Goal: Information Seeking & Learning: Learn about a topic

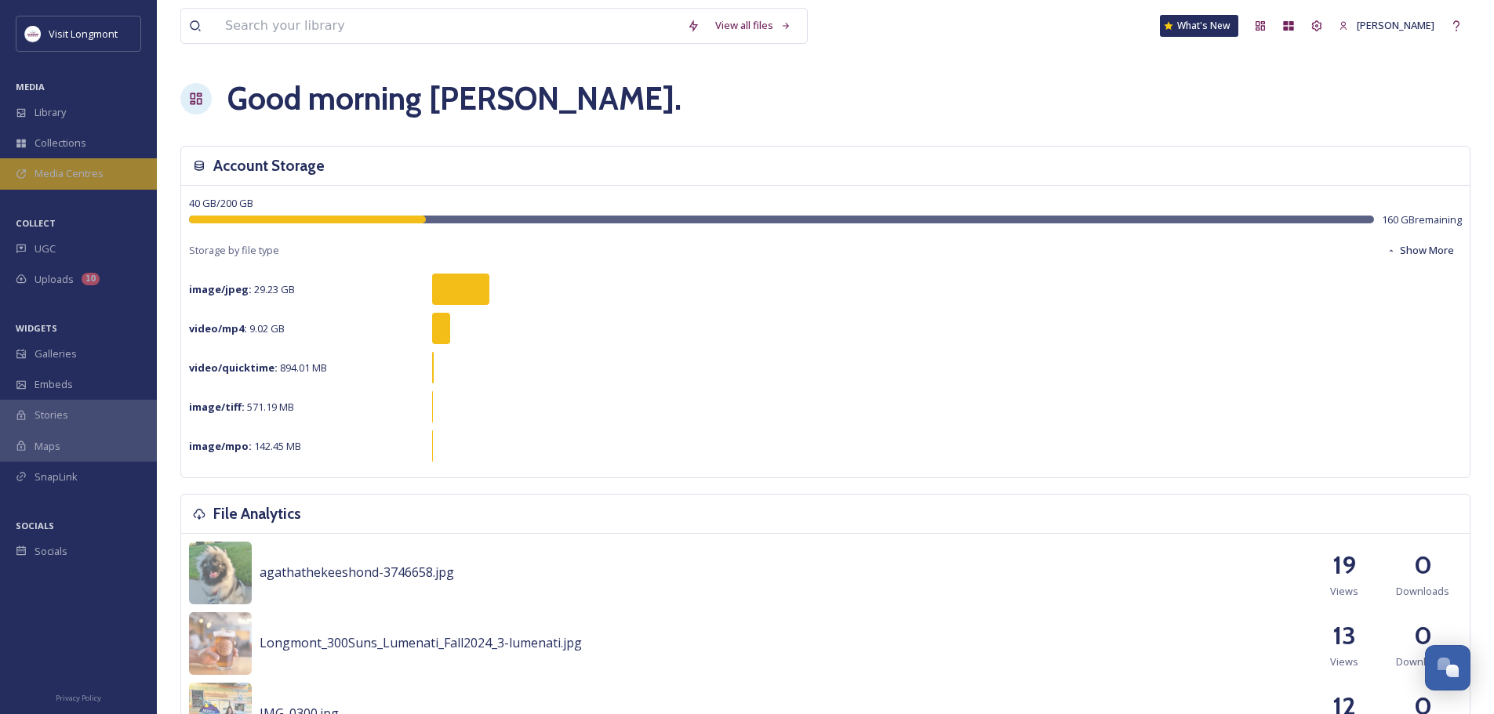
click at [51, 176] on span "Media Centres" at bounding box center [69, 173] width 69 height 15
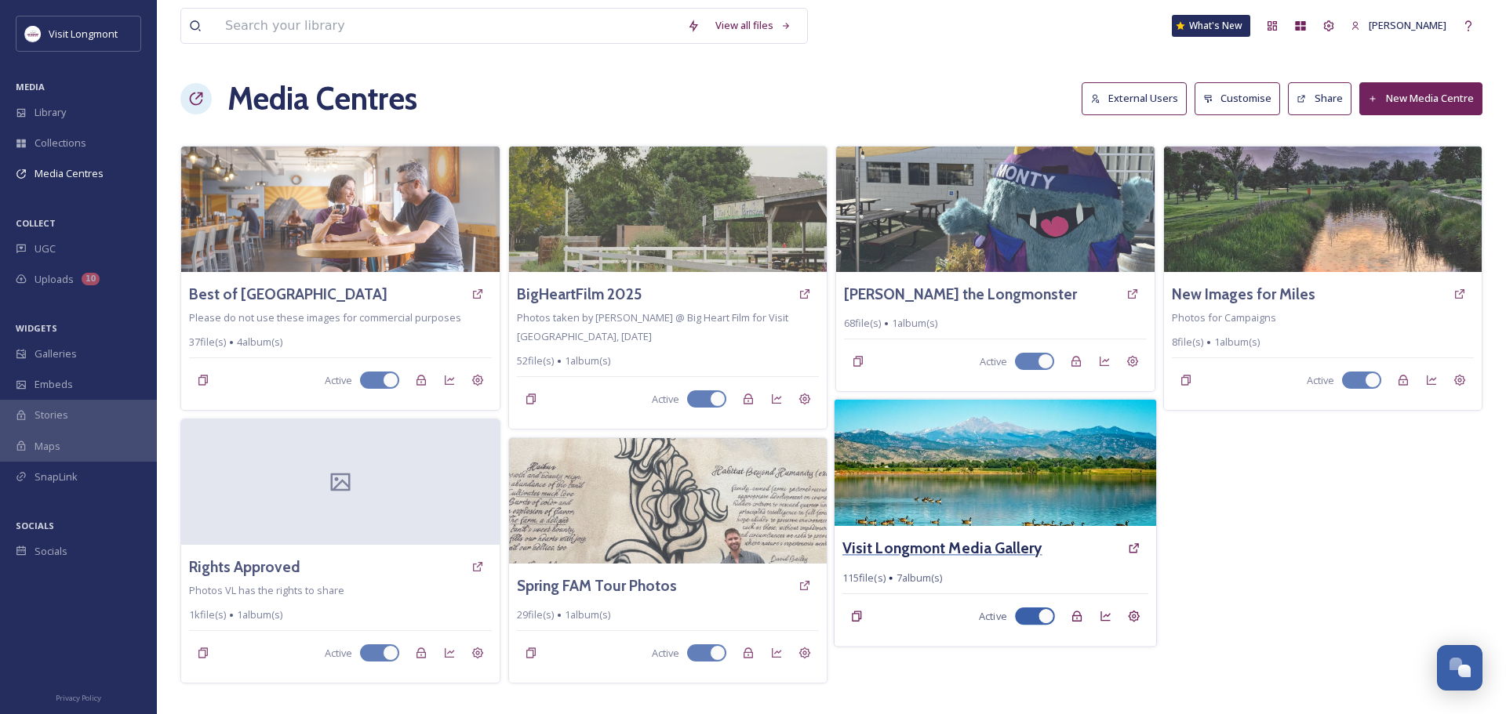
click at [943, 550] on h3 "Visit Longmont Media Gallery" at bounding box center [942, 548] width 200 height 23
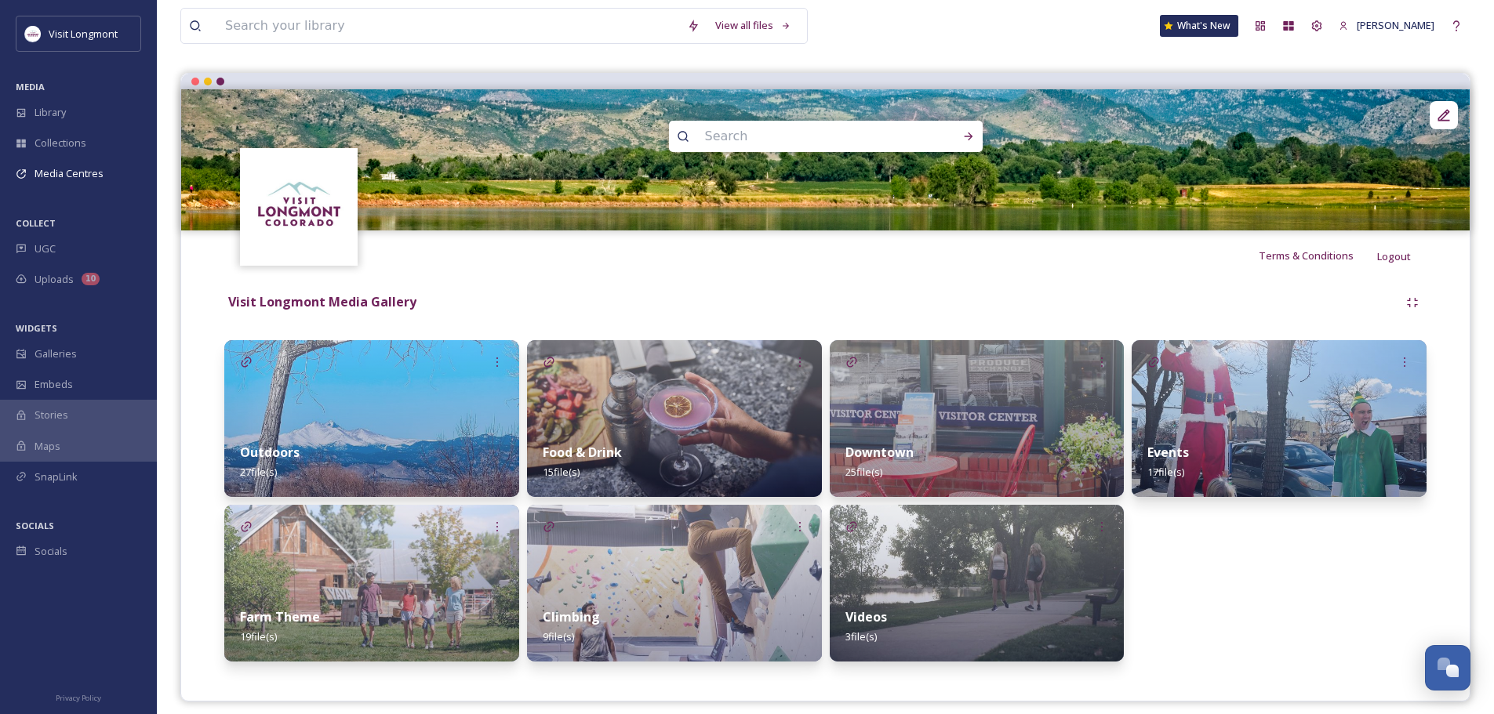
scroll to position [130, 0]
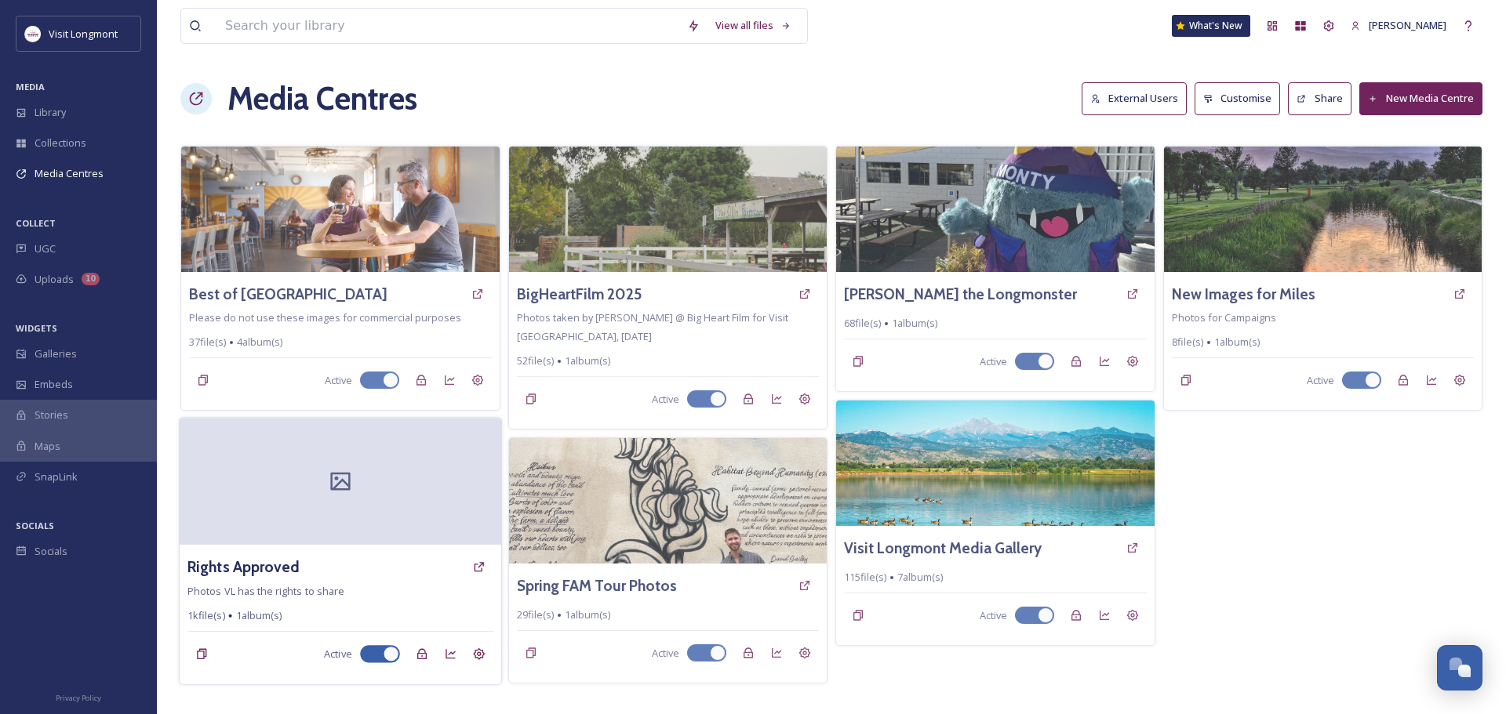
click at [245, 592] on span "Photos VL has the rights to share" at bounding box center [265, 591] width 157 height 14
click at [248, 569] on h3 "Rights Approved" at bounding box center [243, 567] width 112 height 23
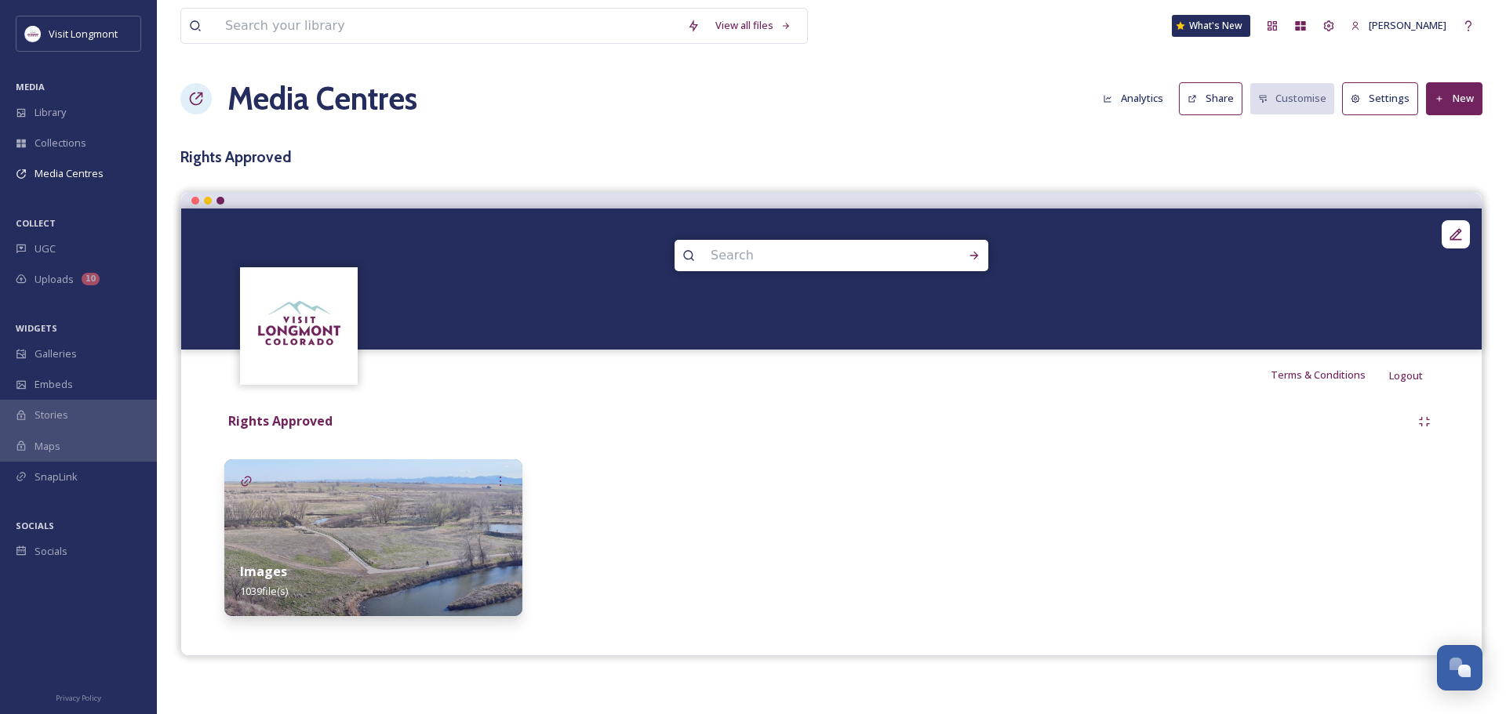
click at [358, 567] on div "Images 1039 file(s)" at bounding box center [373, 582] width 298 height 70
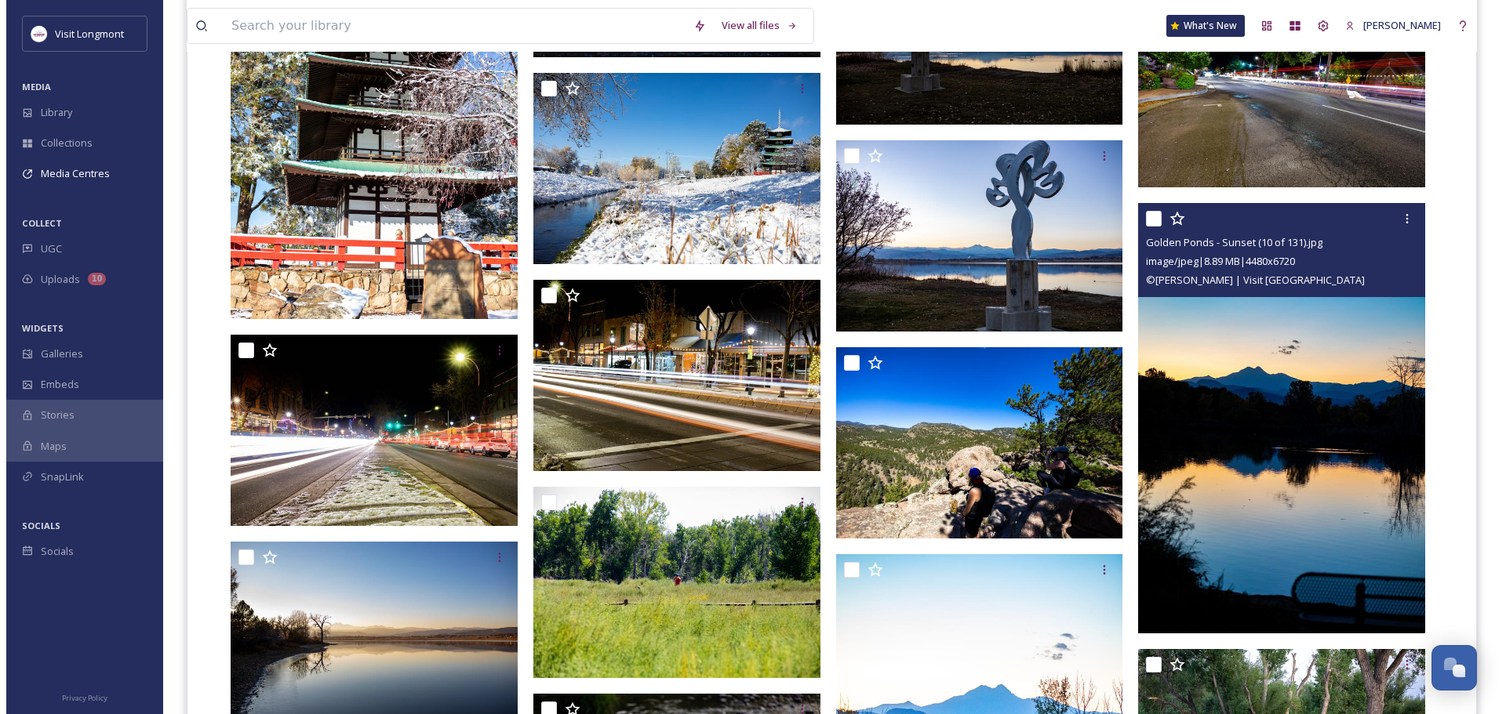
scroll to position [16468, 0]
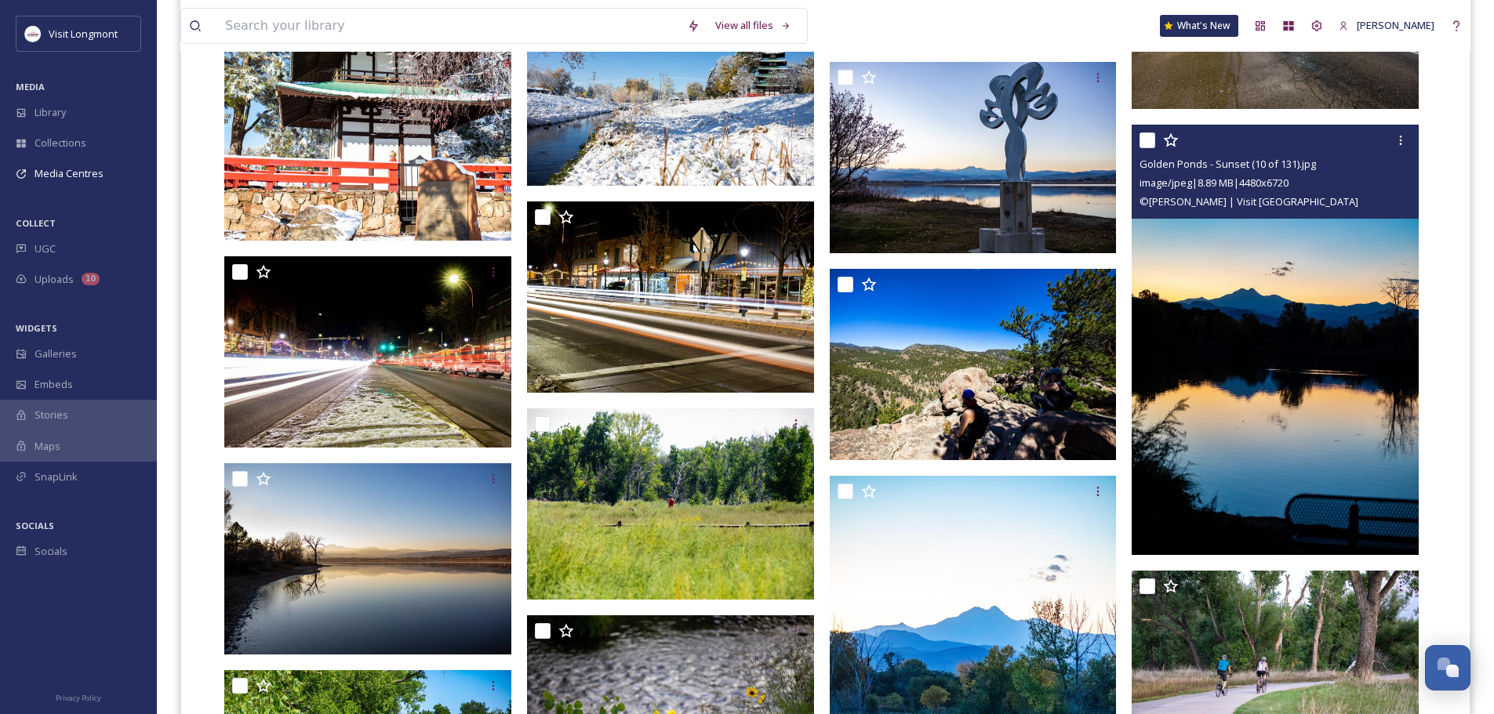
click at [1207, 368] on img at bounding box center [1275, 340] width 287 height 431
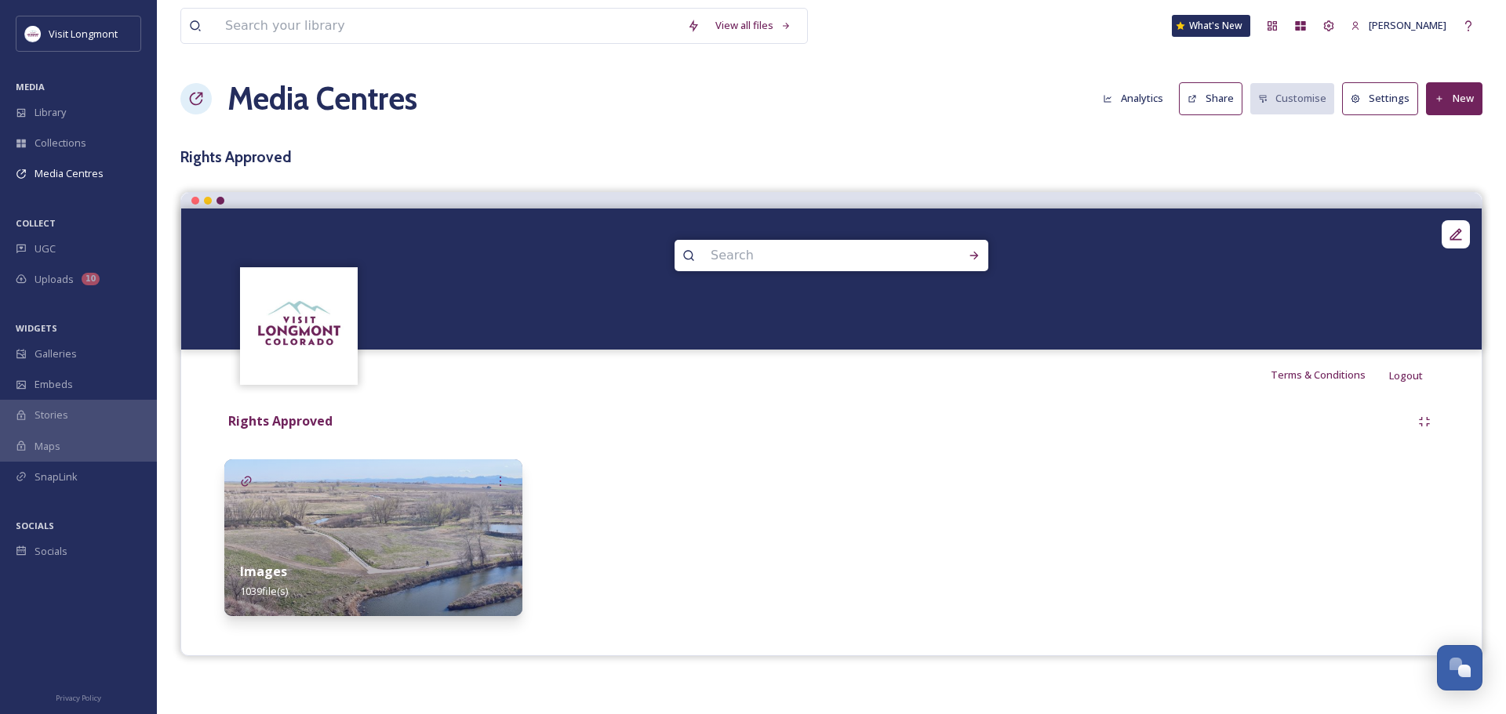
click at [452, 529] on img at bounding box center [373, 538] width 298 height 157
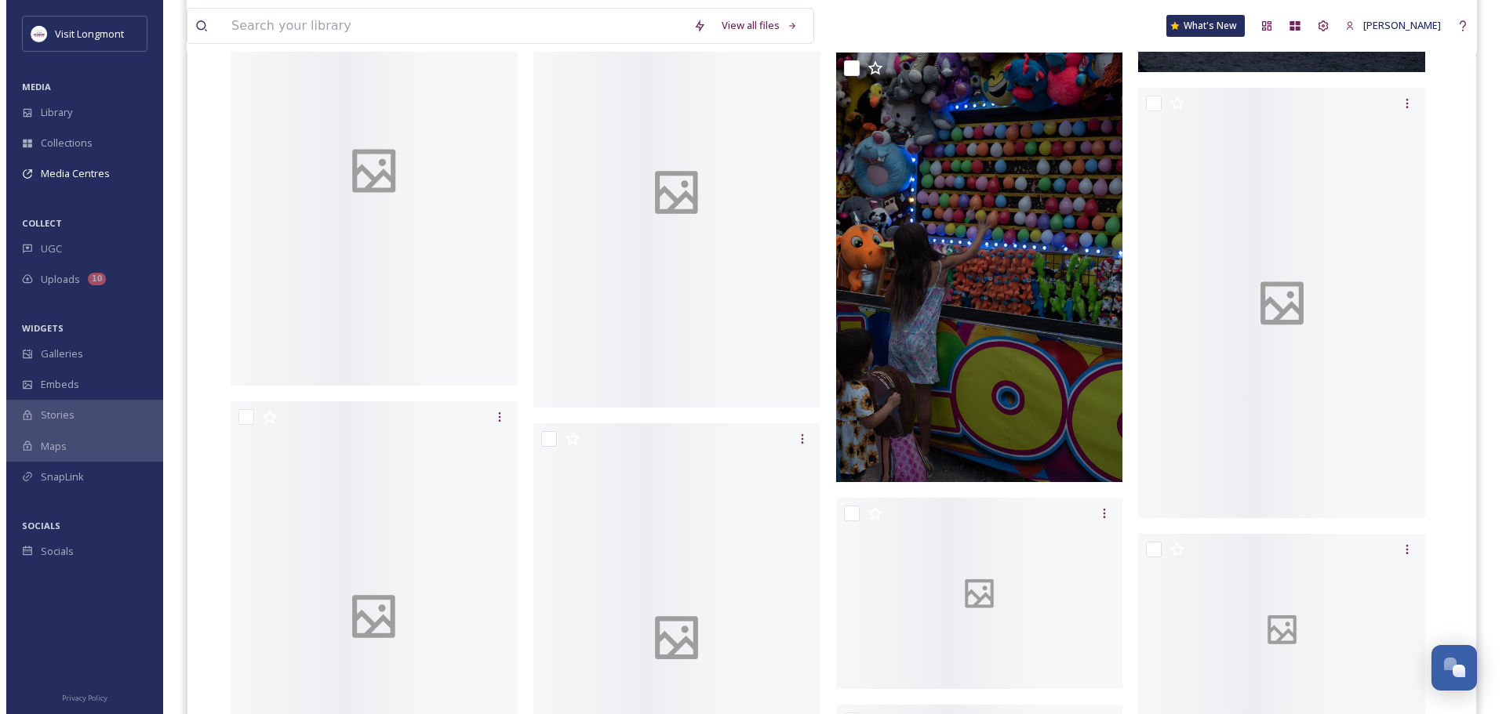
scroll to position [64498, 0]
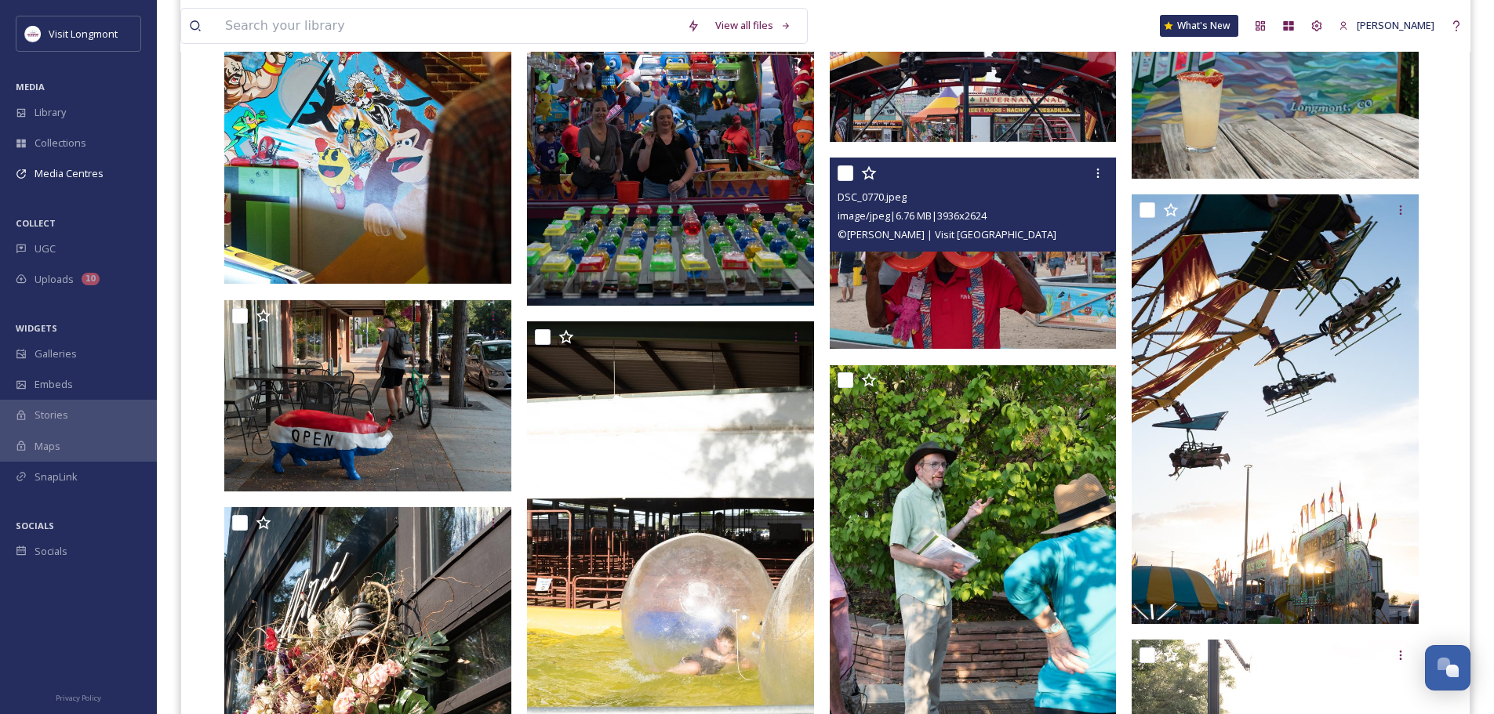
click at [932, 285] on img at bounding box center [973, 253] width 287 height 191
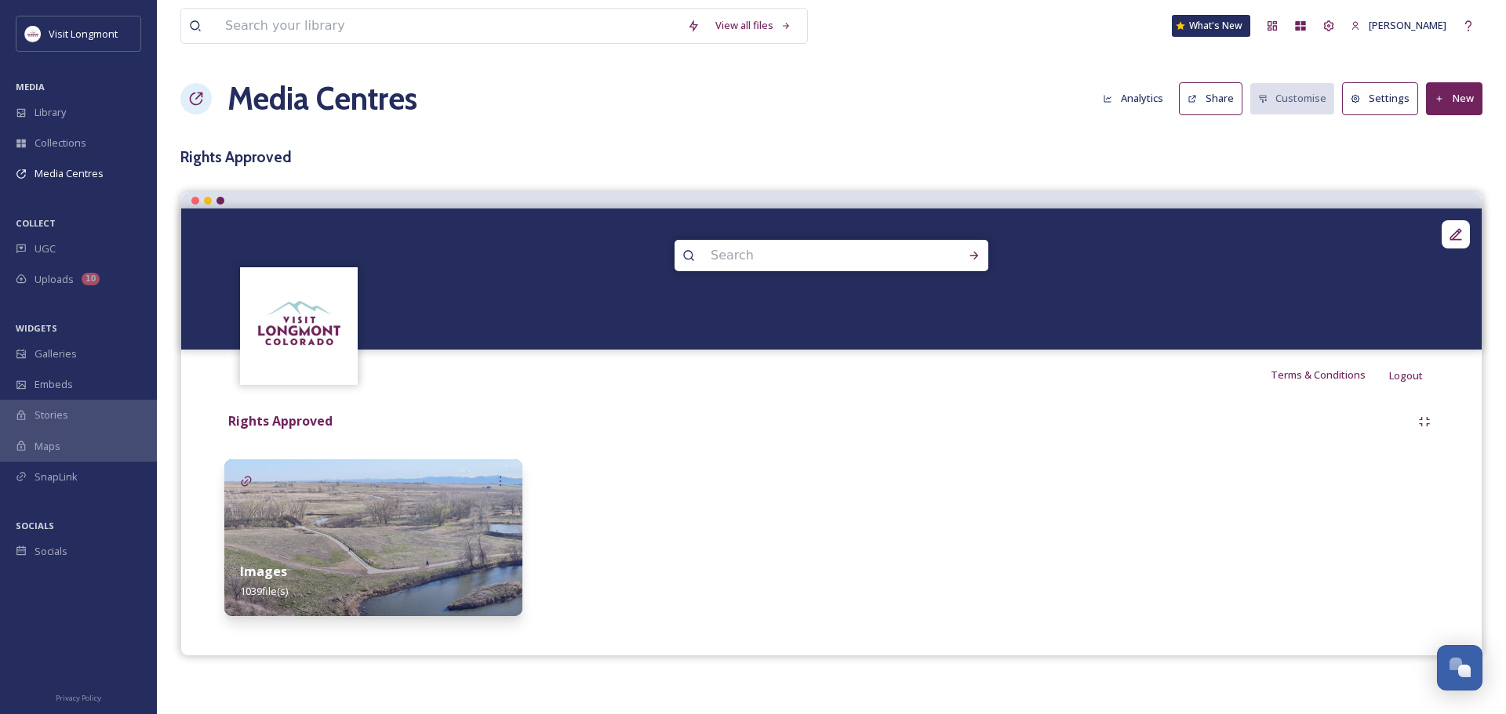
click at [349, 526] on img at bounding box center [373, 538] width 298 height 157
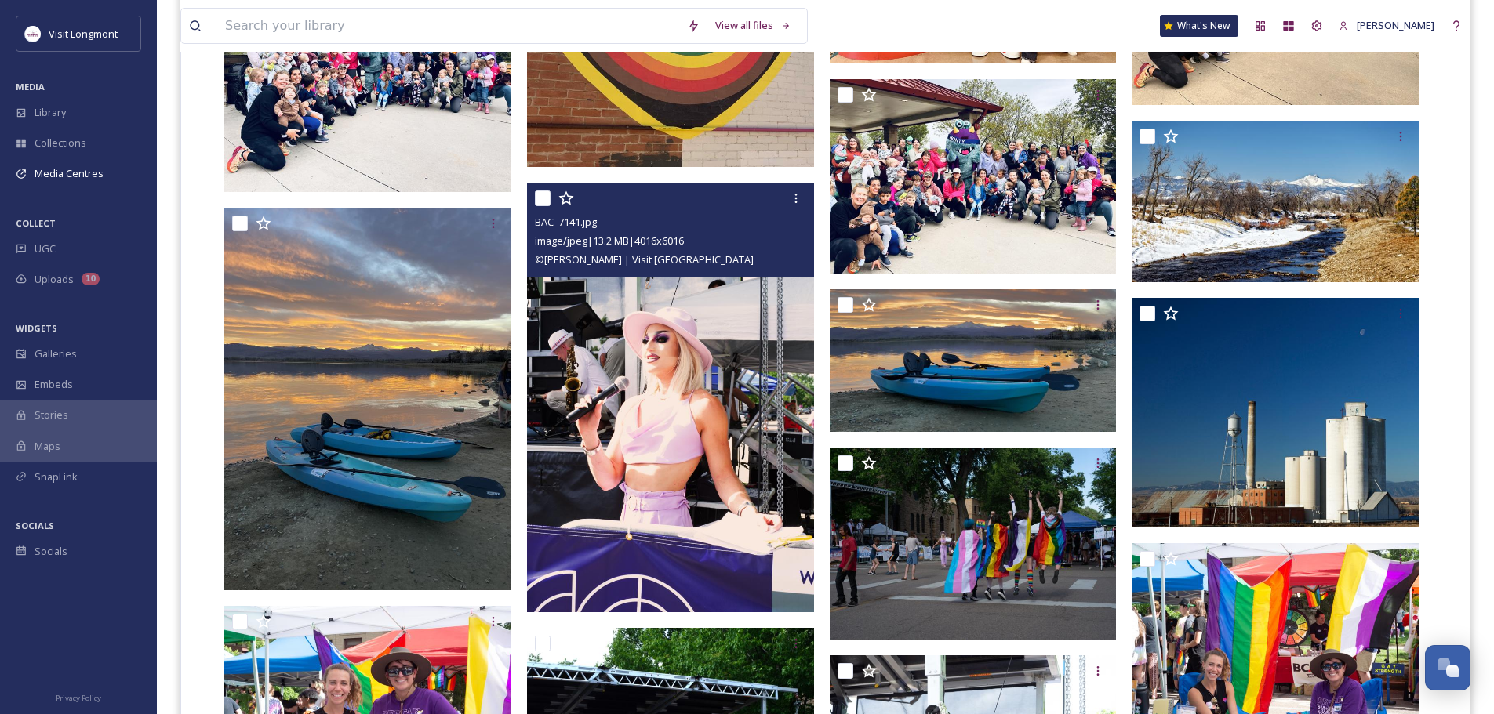
scroll to position [4078, 0]
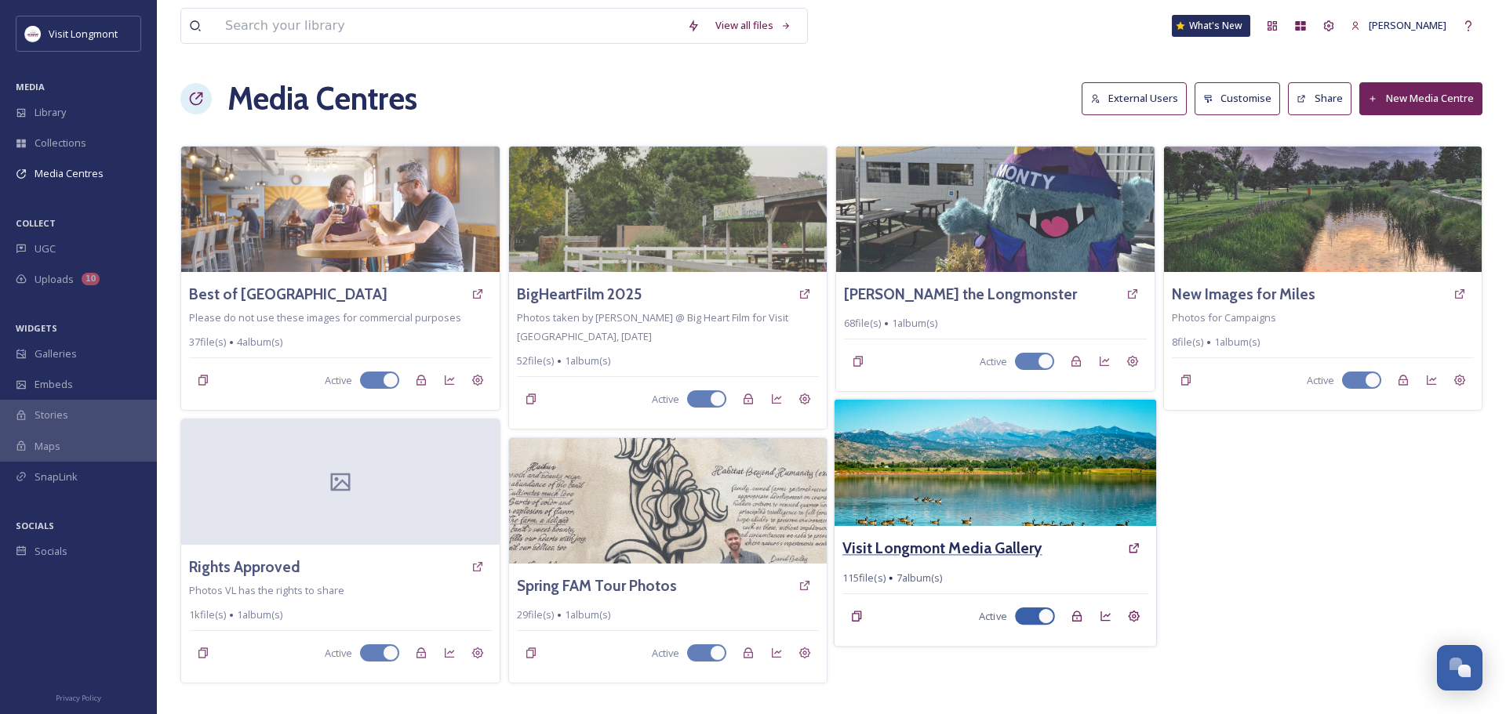
click at [917, 548] on h3 "Visit Longmont Media Gallery" at bounding box center [942, 548] width 200 height 23
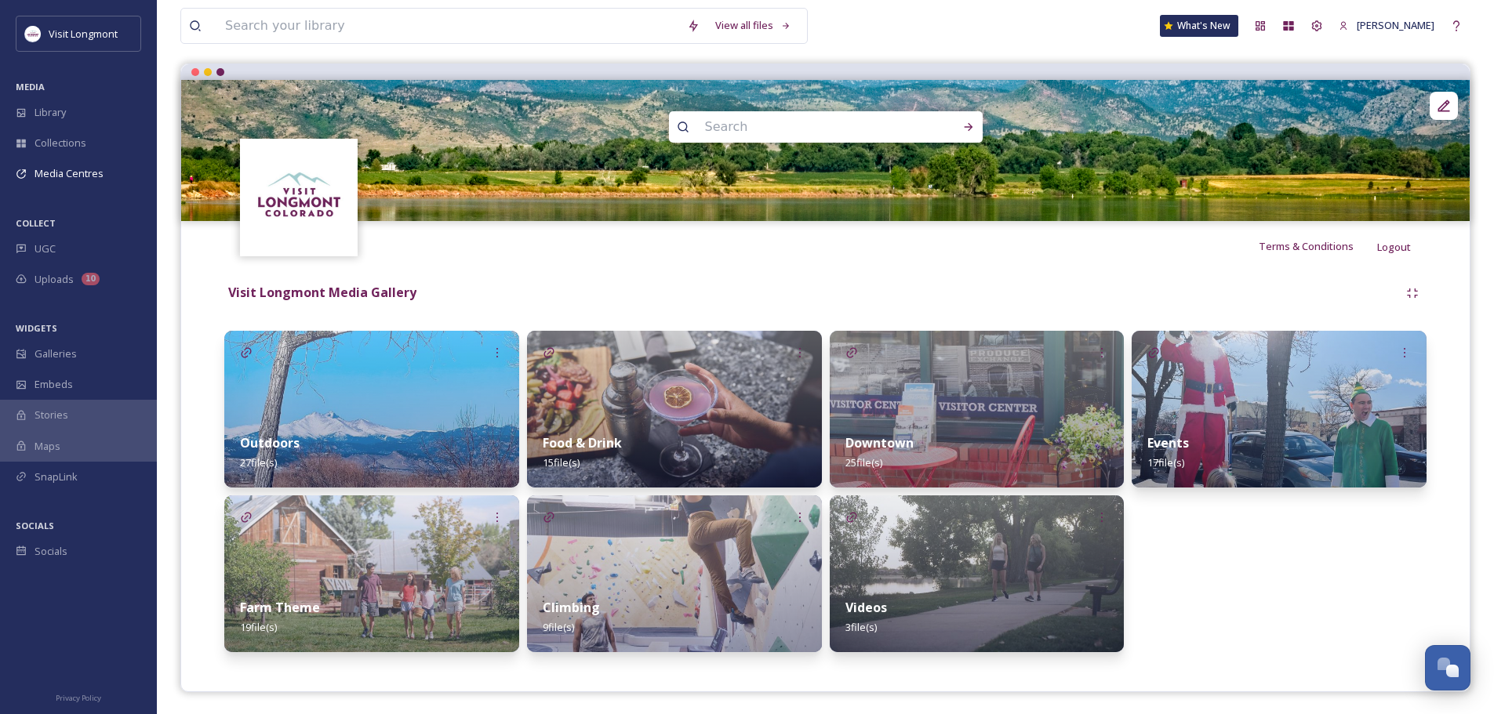
scroll to position [130, 0]
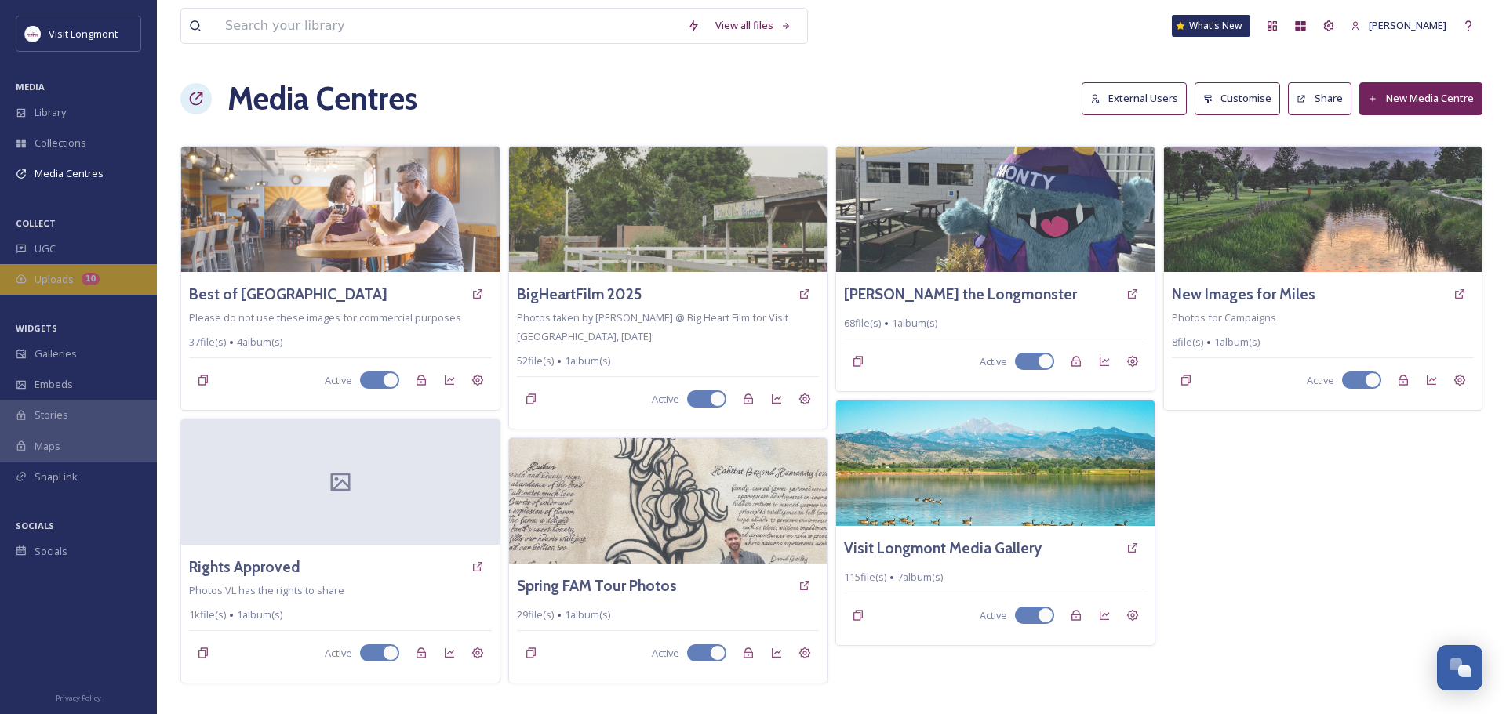
click at [45, 275] on span "Uploads" at bounding box center [54, 279] width 39 height 15
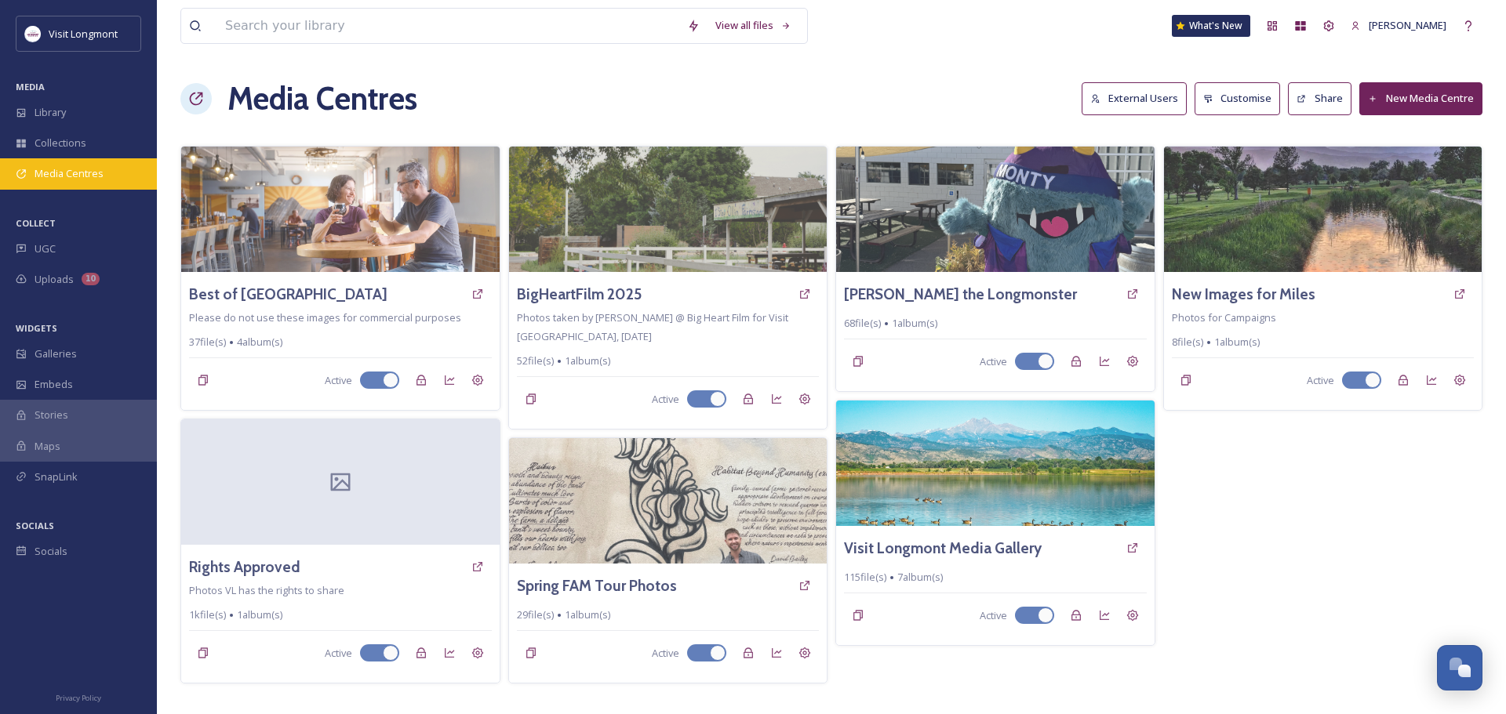
click at [39, 173] on span "Media Centres" at bounding box center [69, 173] width 69 height 15
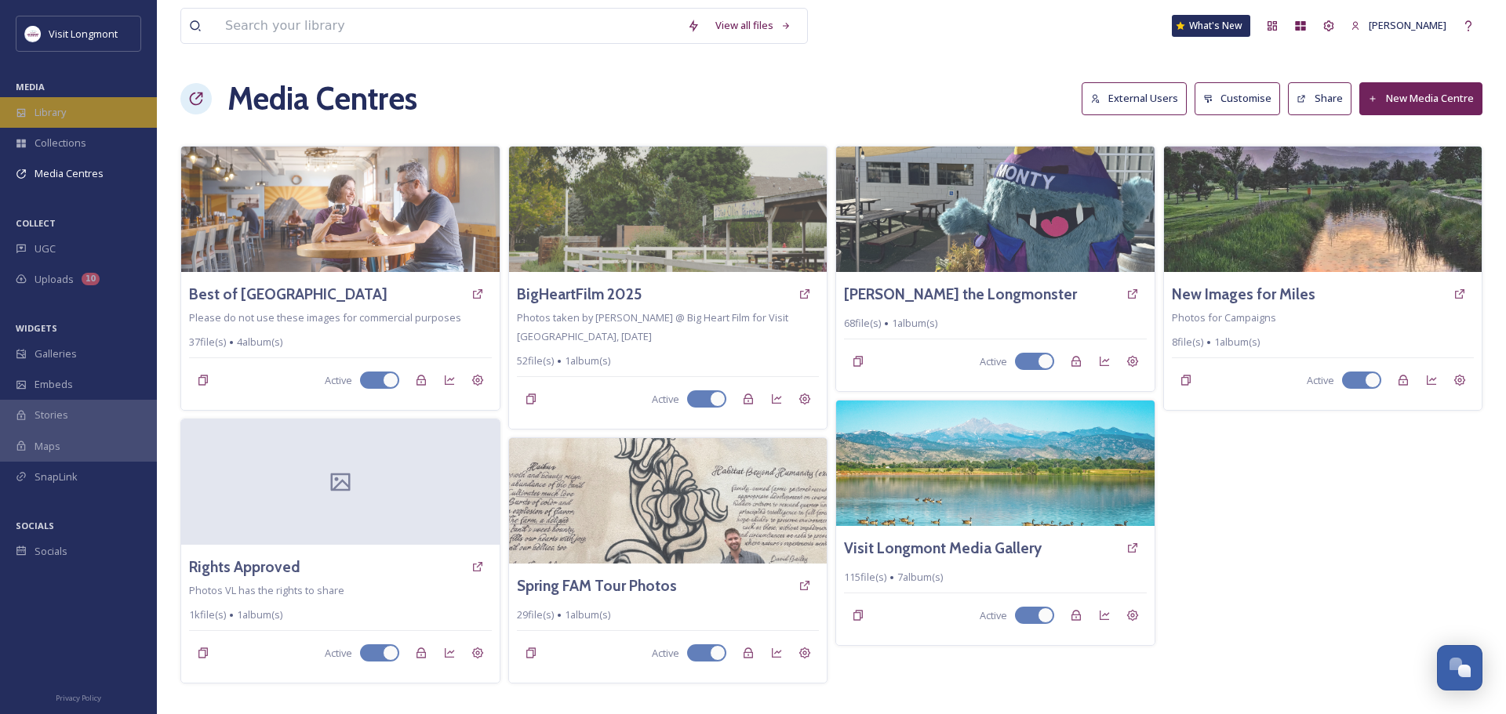
click at [38, 112] on span "Library" at bounding box center [50, 112] width 31 height 15
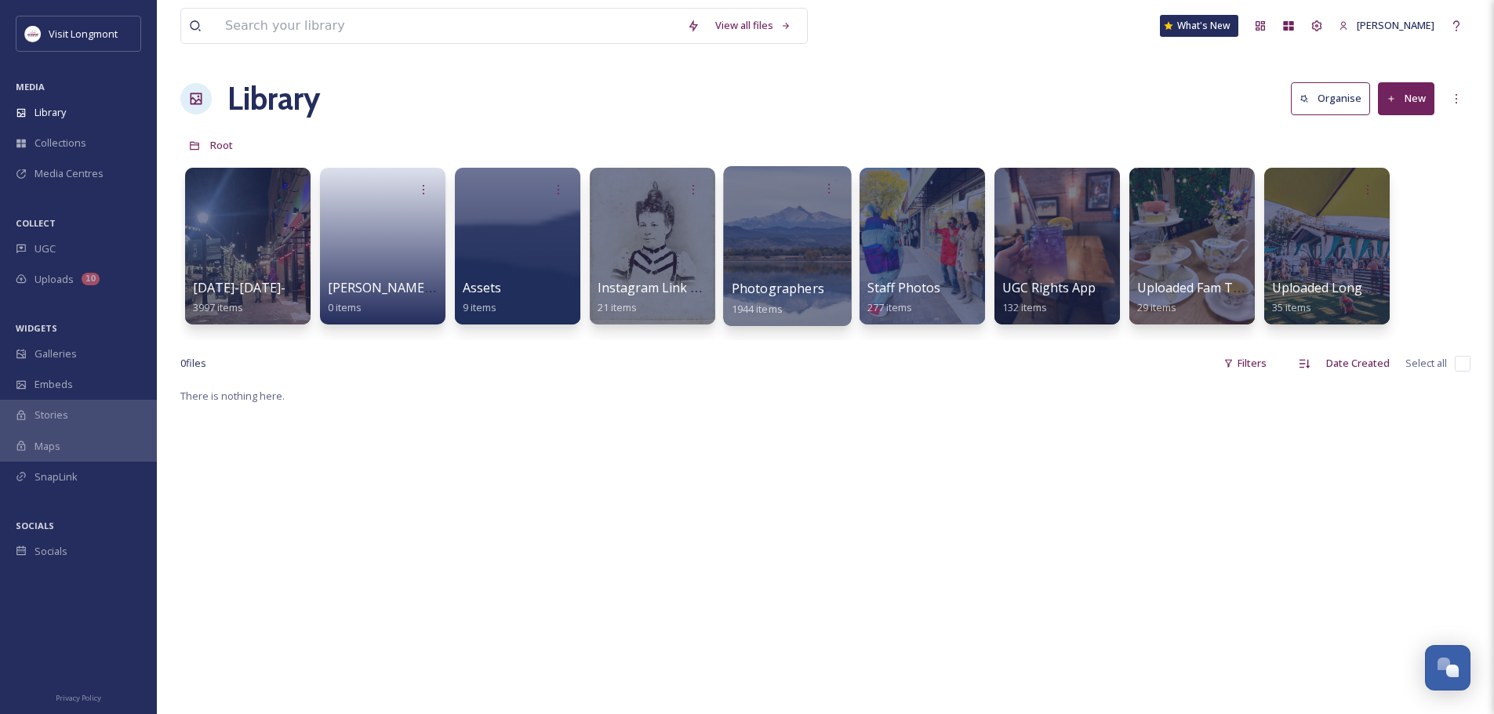
click at [787, 296] on span "Photographers" at bounding box center [778, 288] width 93 height 17
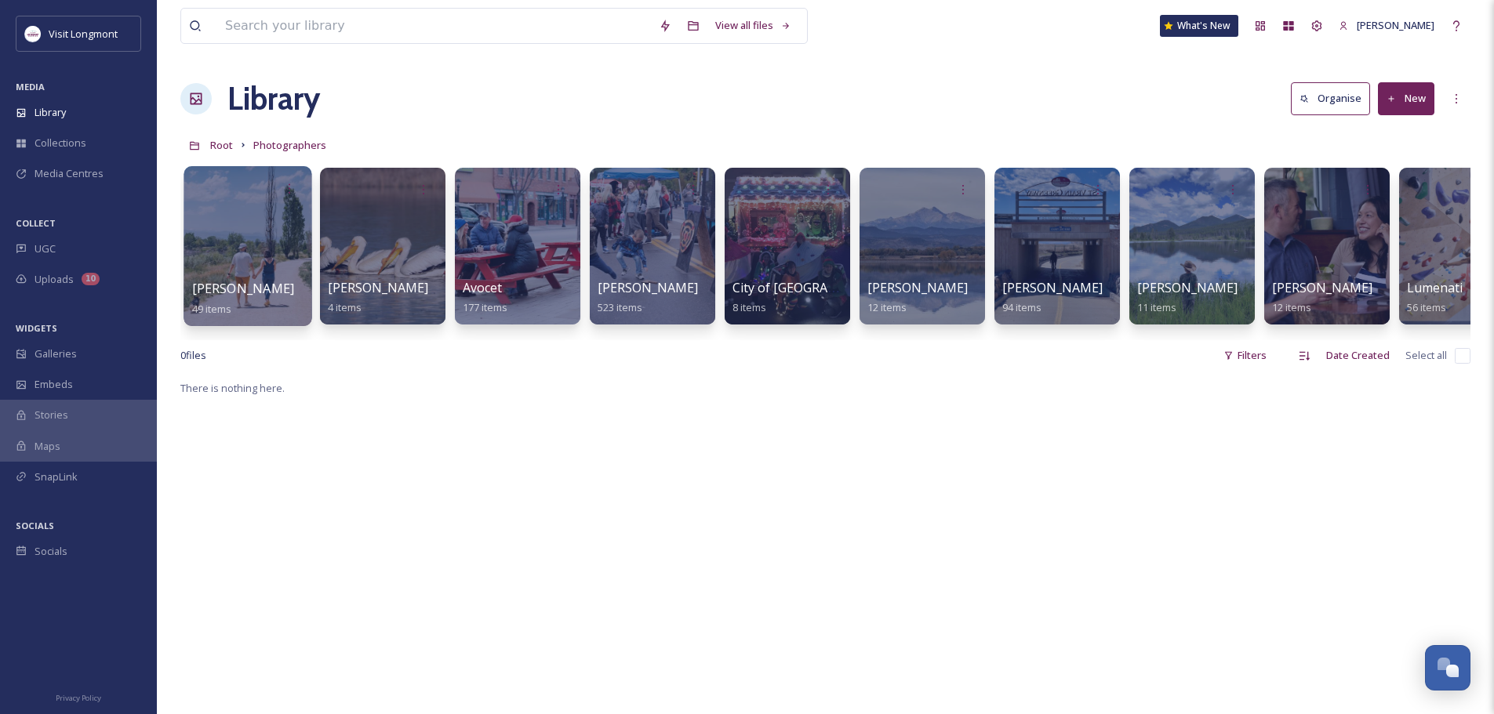
click at [260, 249] on div at bounding box center [247, 246] width 128 height 160
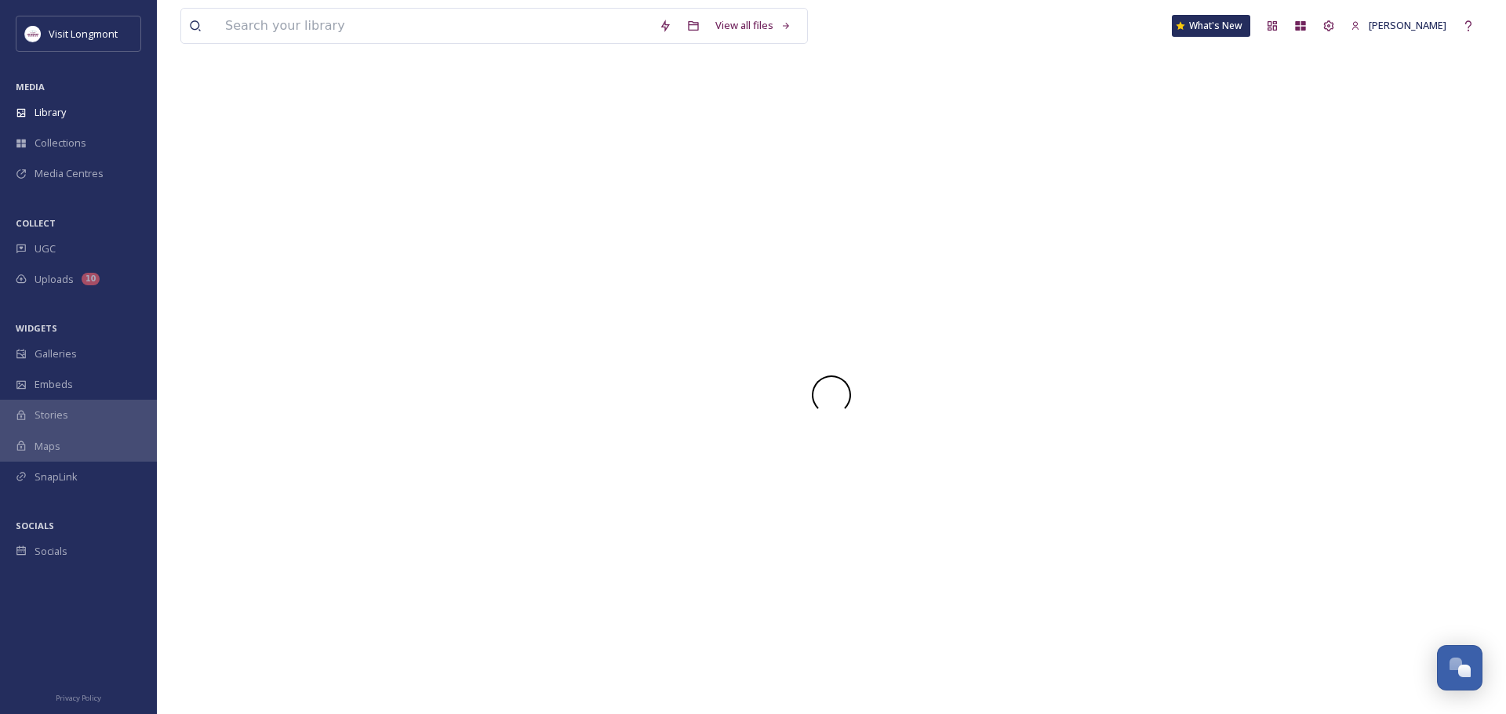
click at [260, 249] on div at bounding box center [831, 394] width 1302 height 639
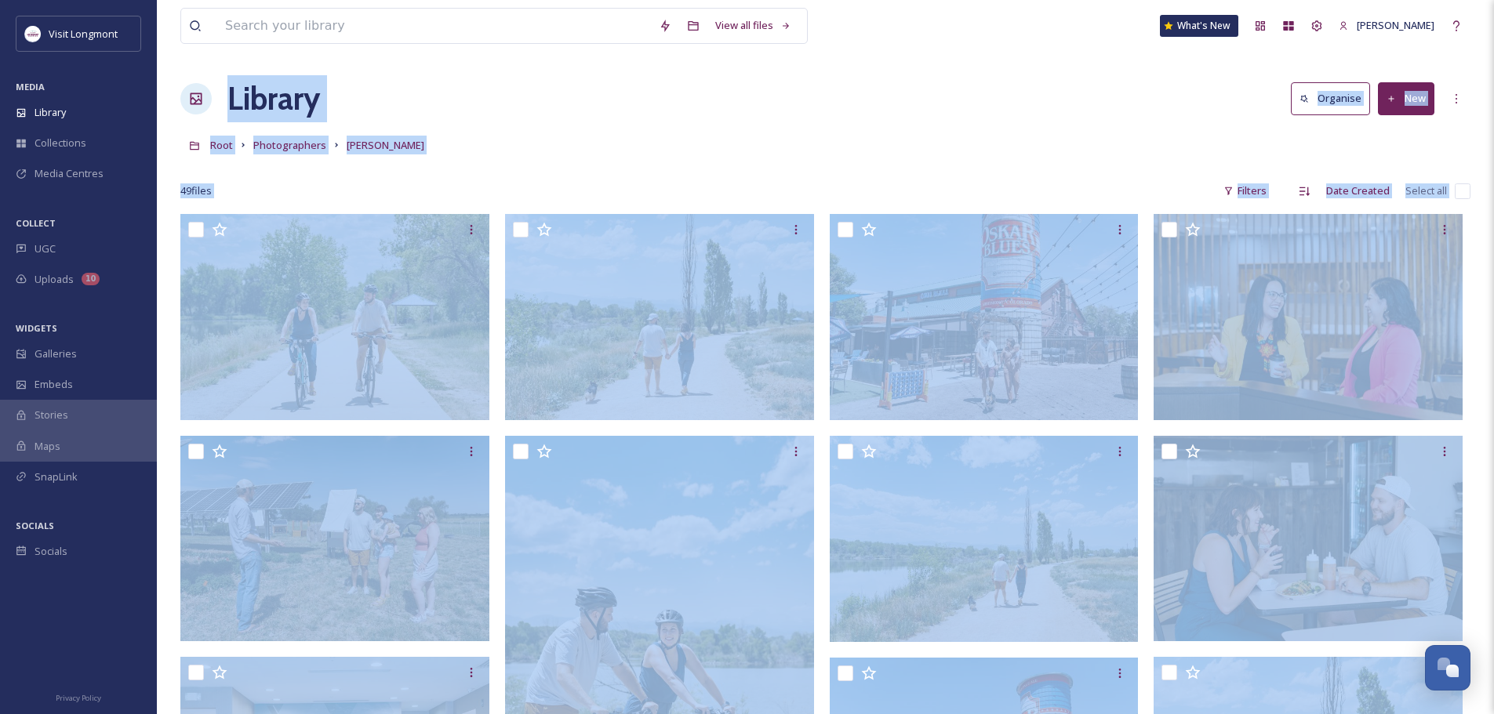
click at [887, 157] on div "Root Photographers [PERSON_NAME]" at bounding box center [825, 145] width 1290 height 30
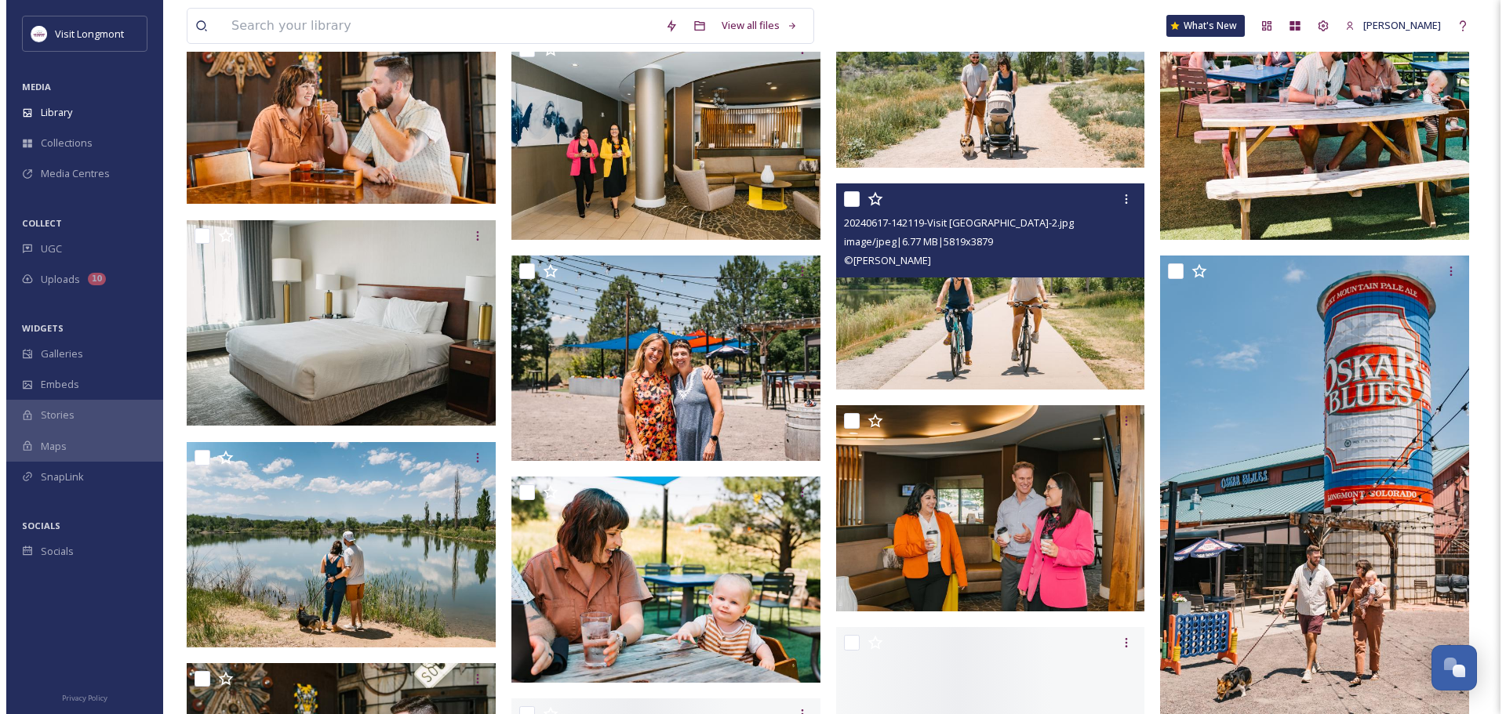
scroll to position [2196, 0]
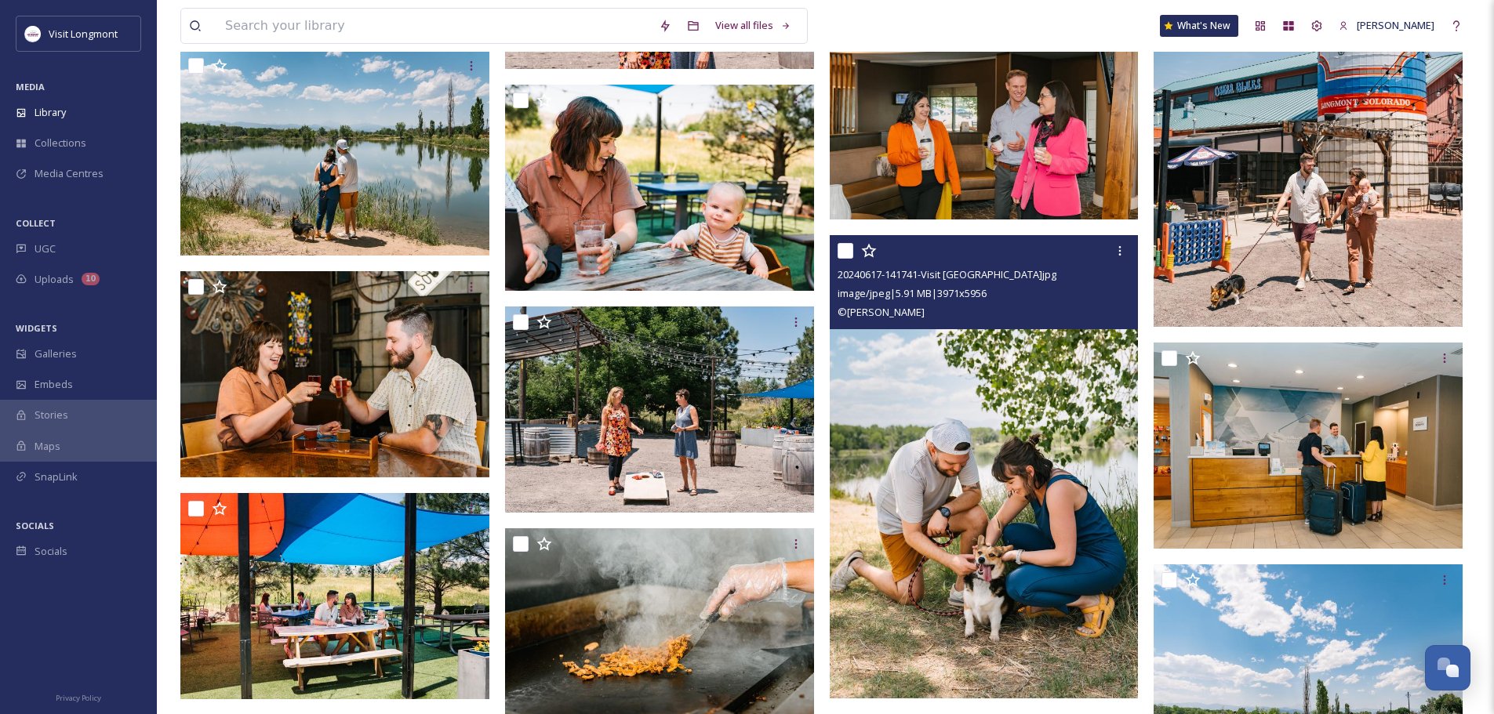
click at [976, 347] on img at bounding box center [984, 466] width 309 height 463
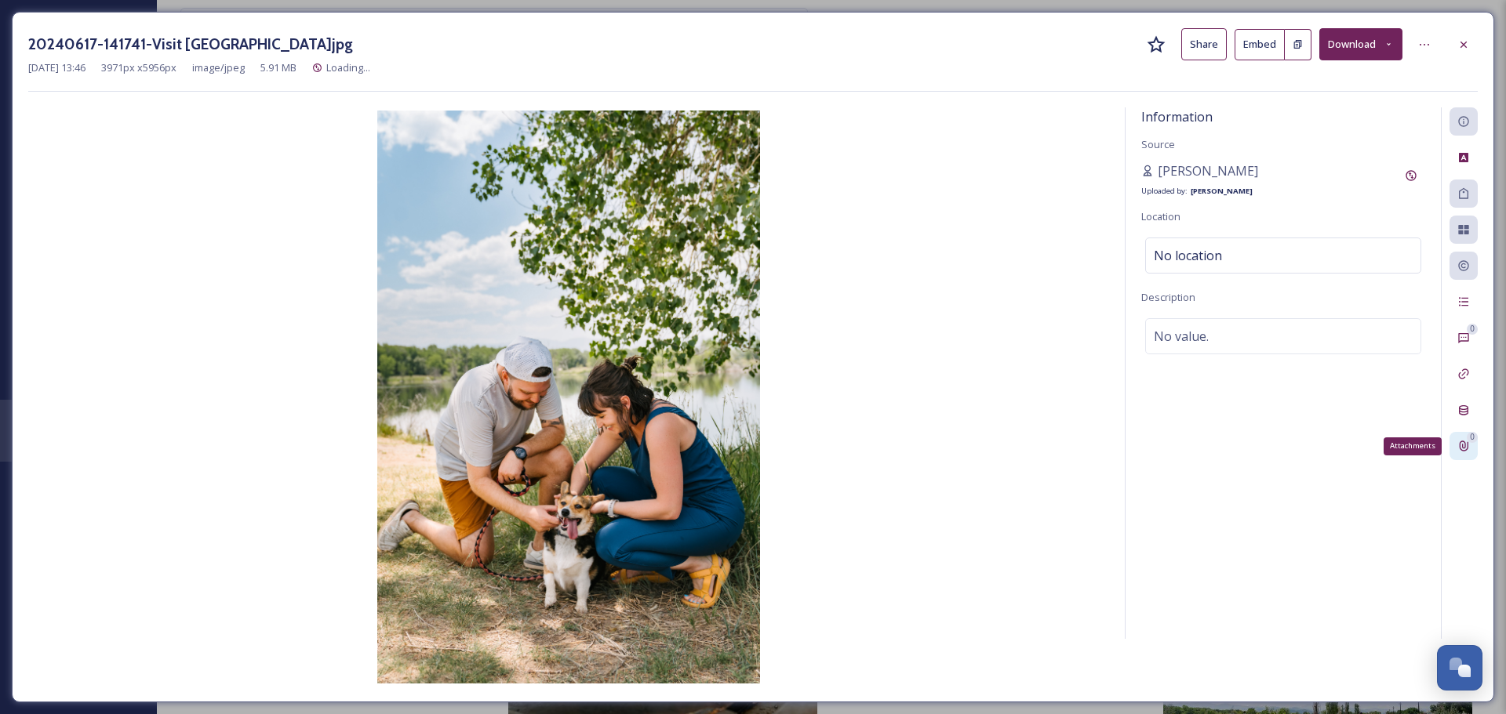
click at [1468, 449] on icon at bounding box center [1463, 446] width 13 height 13
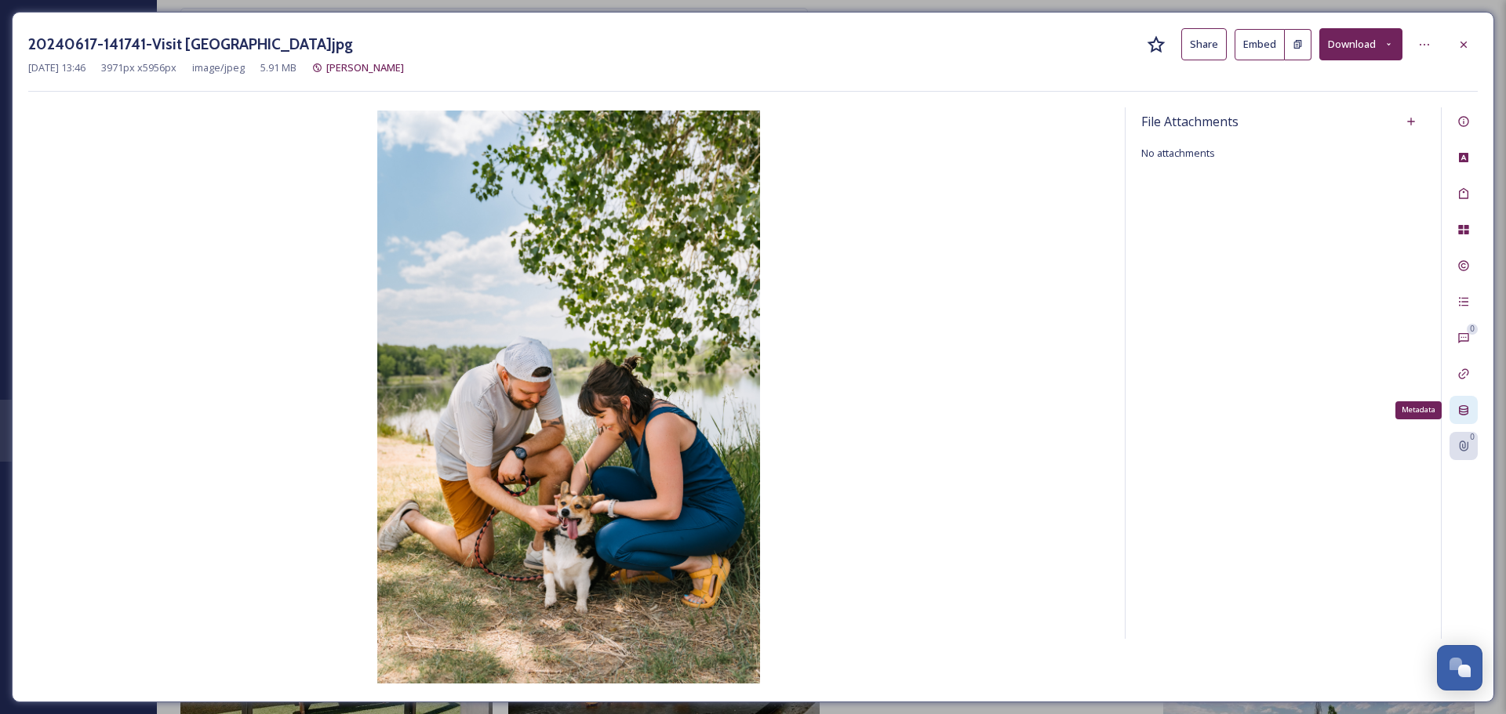
click at [1470, 415] on div "Metadata" at bounding box center [1463, 410] width 28 height 28
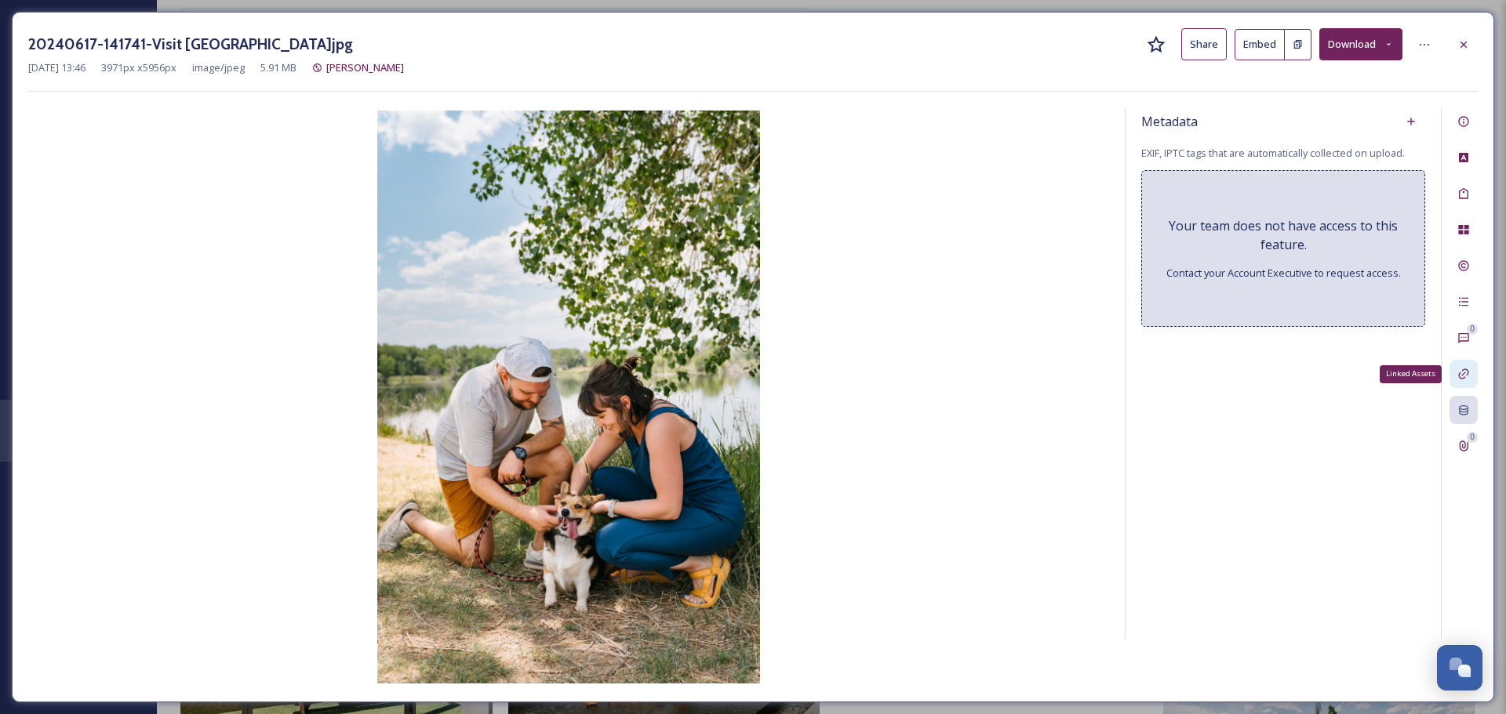
click at [1465, 380] on icon at bounding box center [1463, 374] width 13 height 13
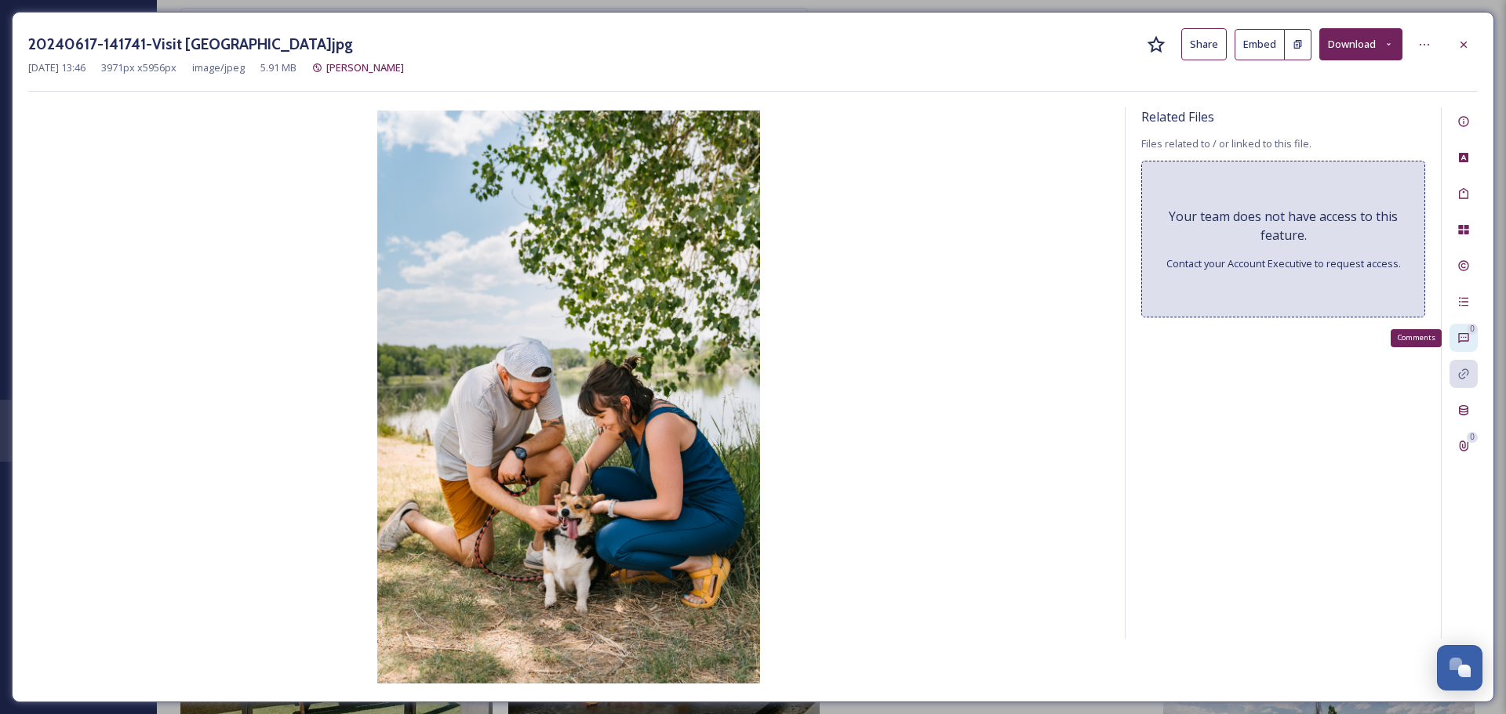
click at [1466, 341] on icon at bounding box center [1463, 338] width 10 height 10
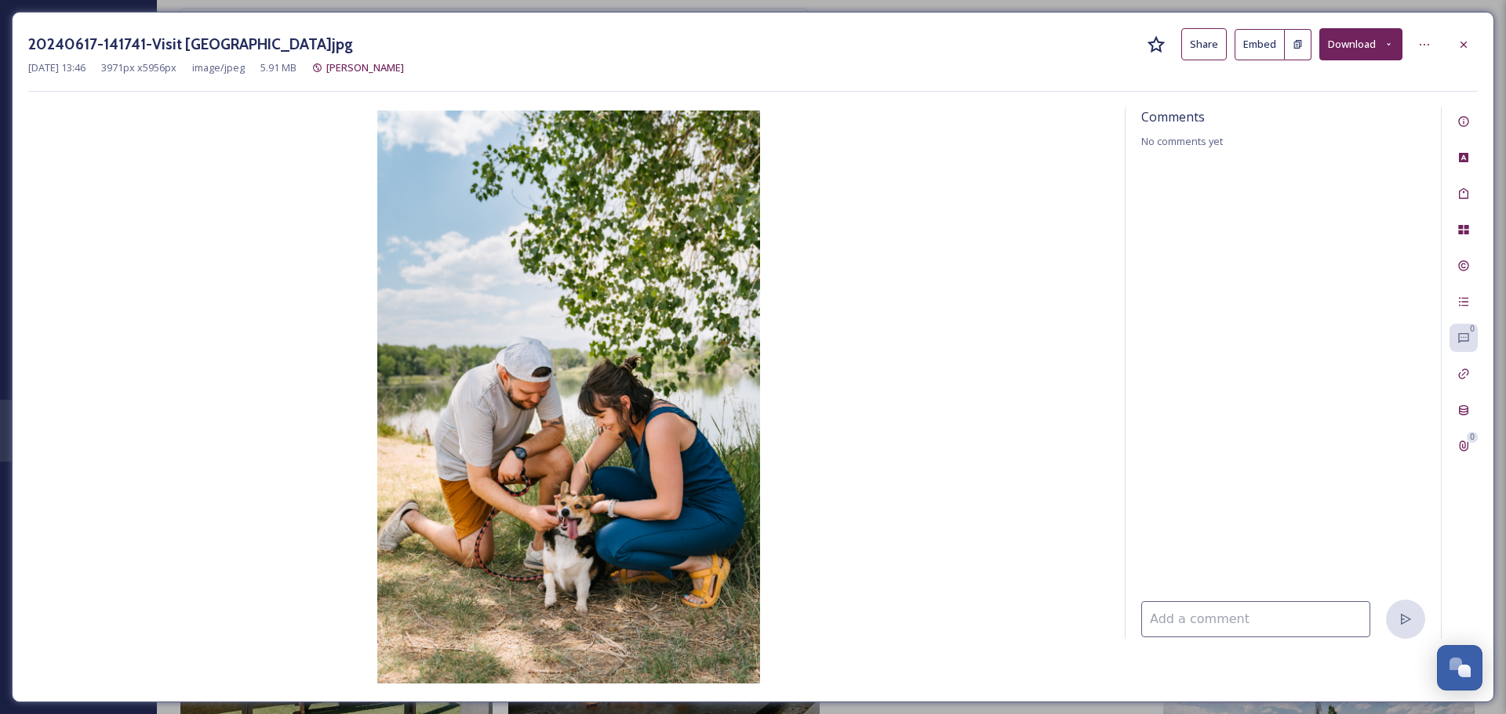
click at [1255, 297] on div at bounding box center [1283, 379] width 284 height 443
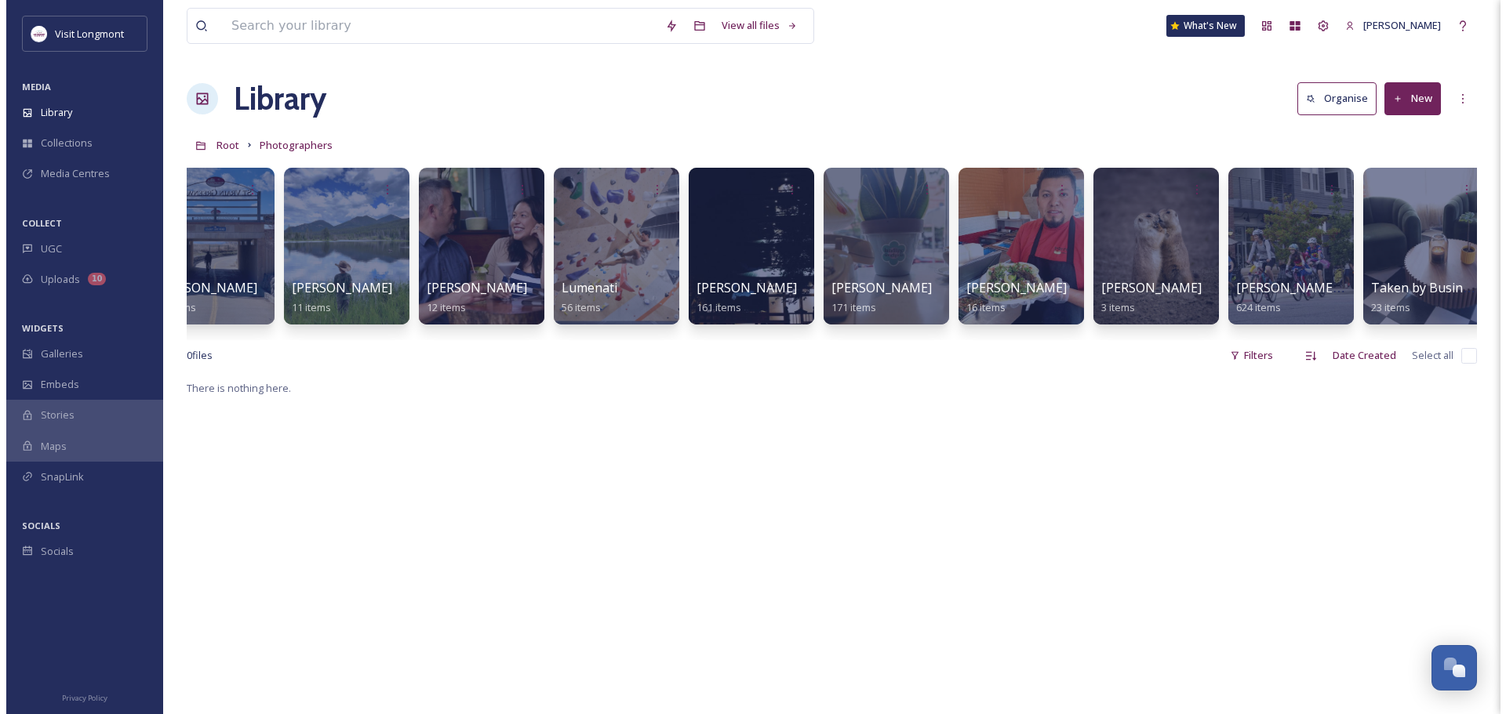
scroll to position [0, 868]
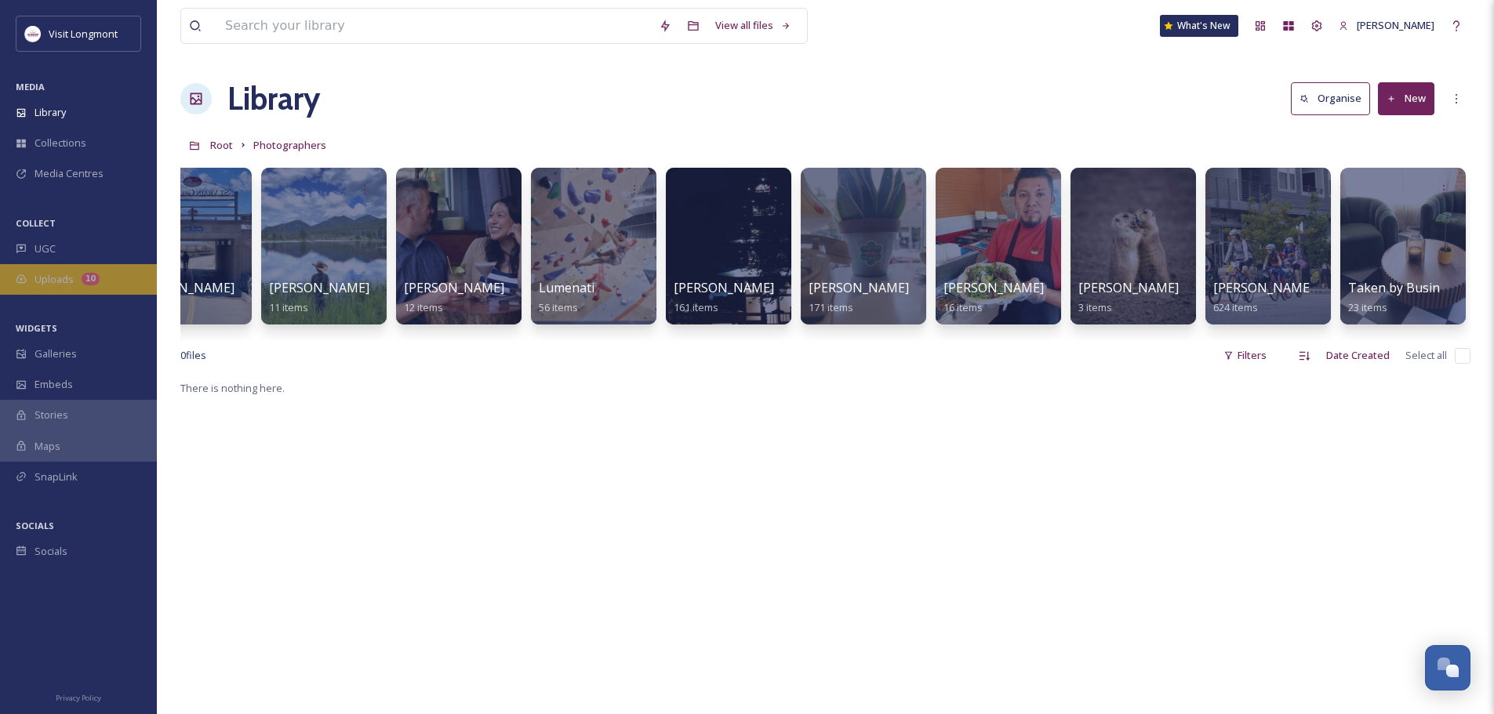
click at [67, 283] on span "Uploads" at bounding box center [54, 279] width 39 height 15
